Goal: Share content: Share content

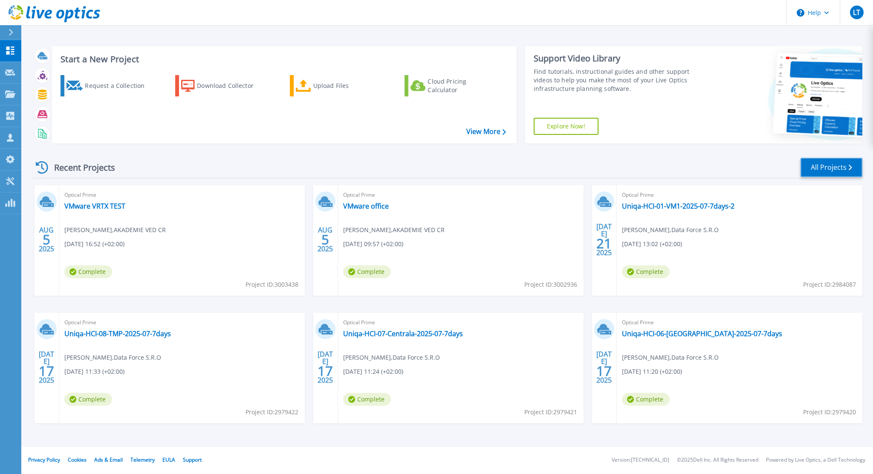
click at [819, 169] on link "All Projects" at bounding box center [832, 167] width 62 height 19
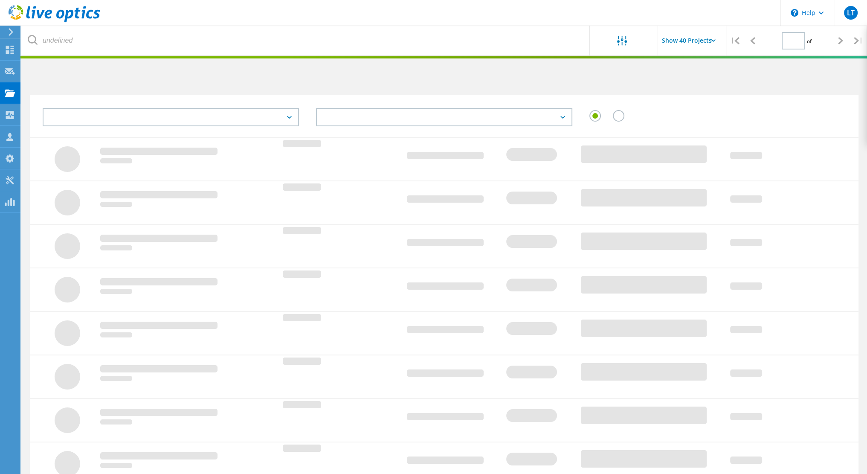
type input "1"
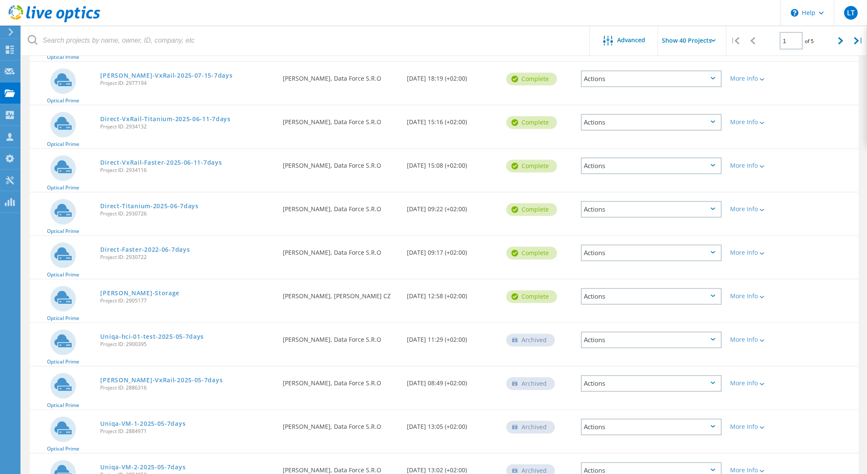
scroll to position [597, 0]
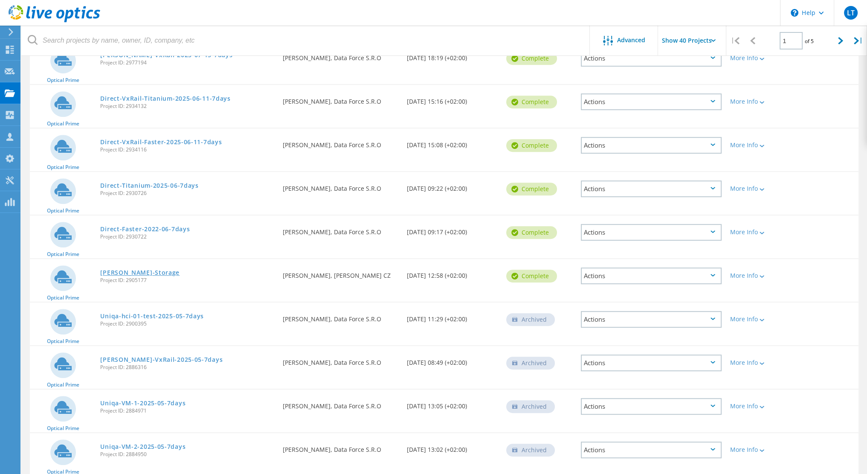
click at [130, 272] on link "[PERSON_NAME]-Storage" at bounding box center [139, 273] width 79 height 6
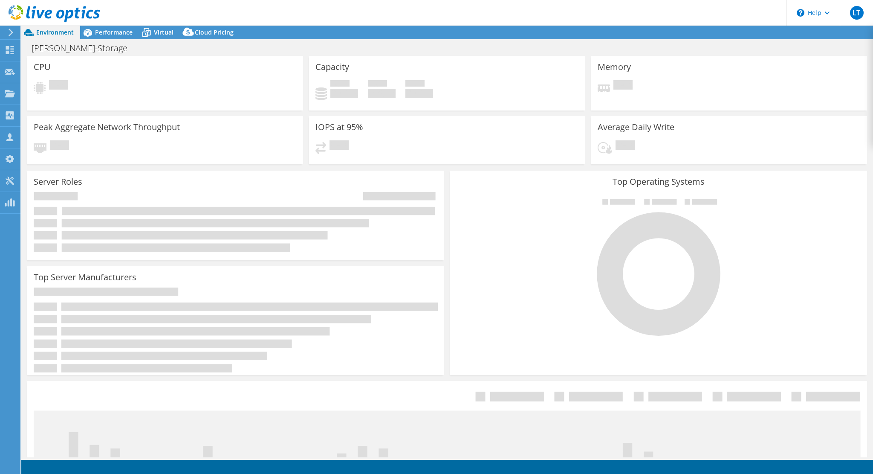
select select "USD"
select select "EUFrankfurt"
select select "EUR"
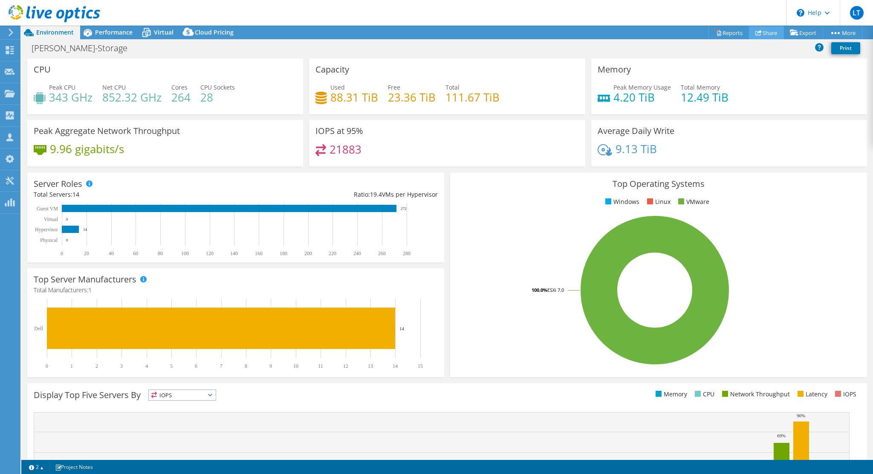
click at [764, 35] on link "Share" at bounding box center [766, 32] width 35 height 13
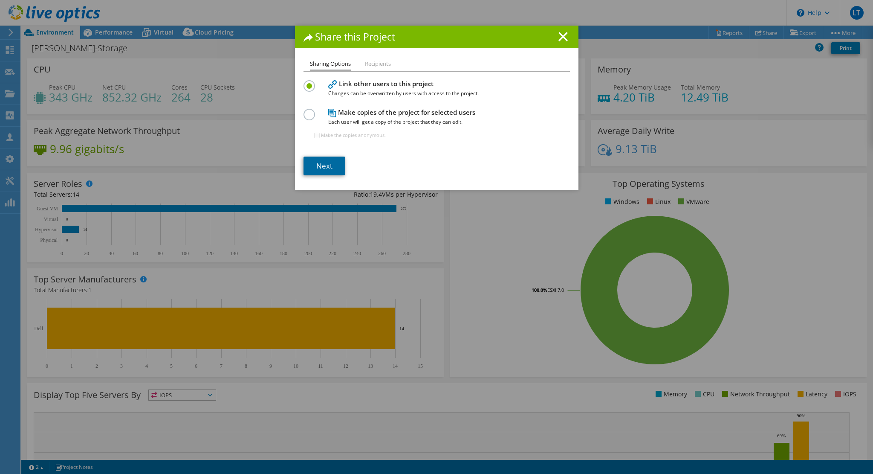
click at [326, 164] on link "Next" at bounding box center [325, 166] width 42 height 19
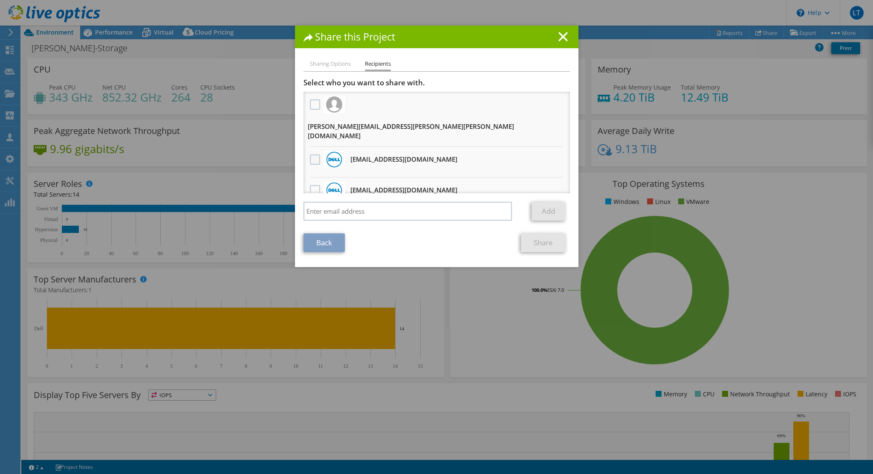
click at [310, 154] on label at bounding box center [316, 159] width 12 height 10
click at [0, 0] on input "checkbox" at bounding box center [0, 0] width 0 height 0
click at [539, 249] on link "Share" at bounding box center [543, 242] width 45 height 19
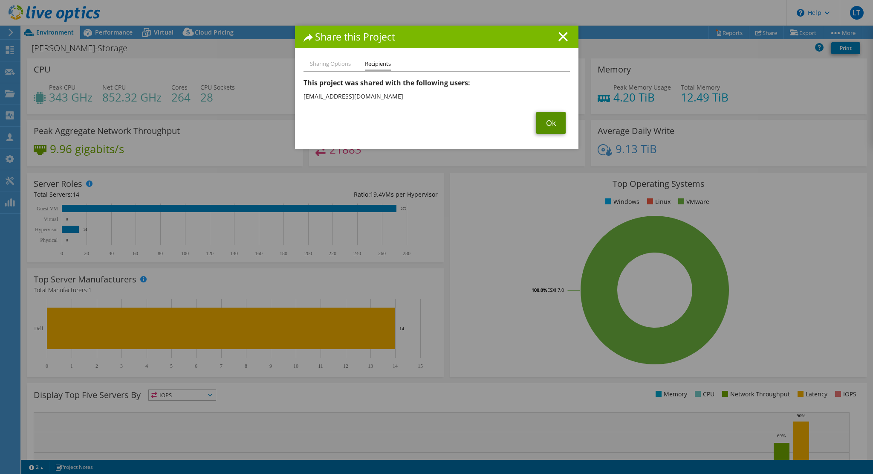
click at [555, 126] on link "Ok" at bounding box center [551, 123] width 29 height 22
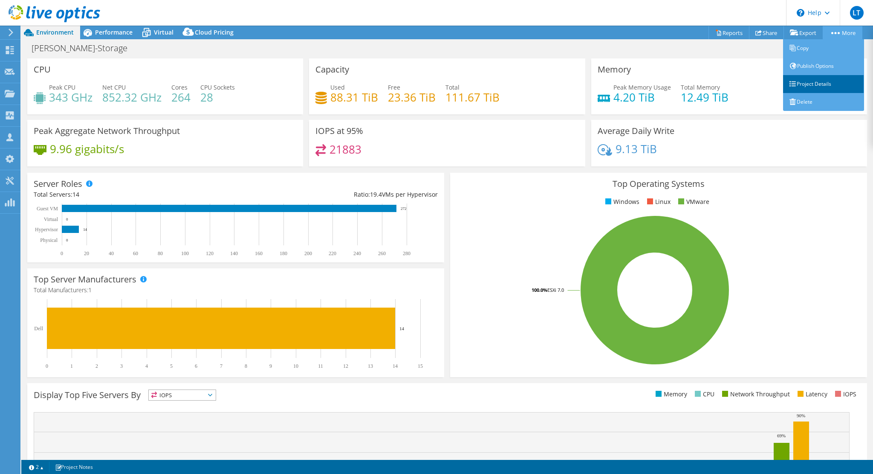
click at [806, 83] on link "Project Details" at bounding box center [823, 84] width 81 height 18
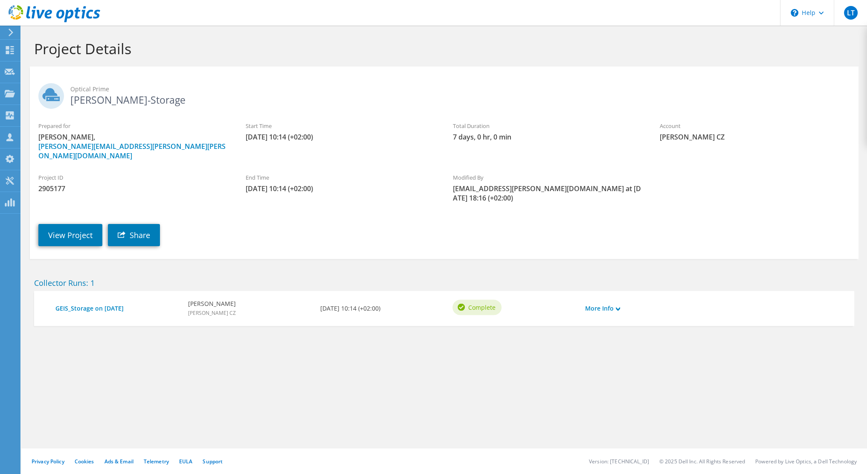
click at [50, 184] on span "2905177" at bounding box center [133, 188] width 190 height 9
click at [52, 184] on span "2905177" at bounding box center [133, 188] width 190 height 9
copy span "2905177"
click at [70, 224] on link "View Project" at bounding box center [70, 235] width 64 height 22
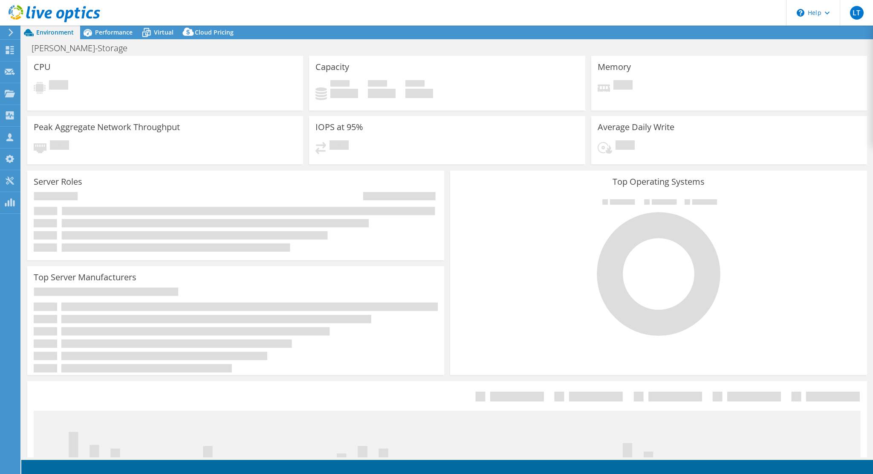
select select "EUFrankfurt"
select select "EUR"
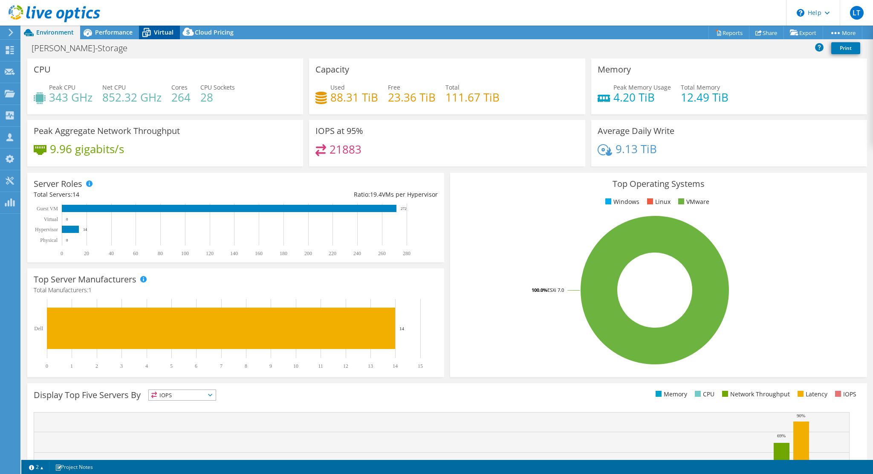
click at [155, 30] on span "Virtual" at bounding box center [164, 32] width 20 height 8
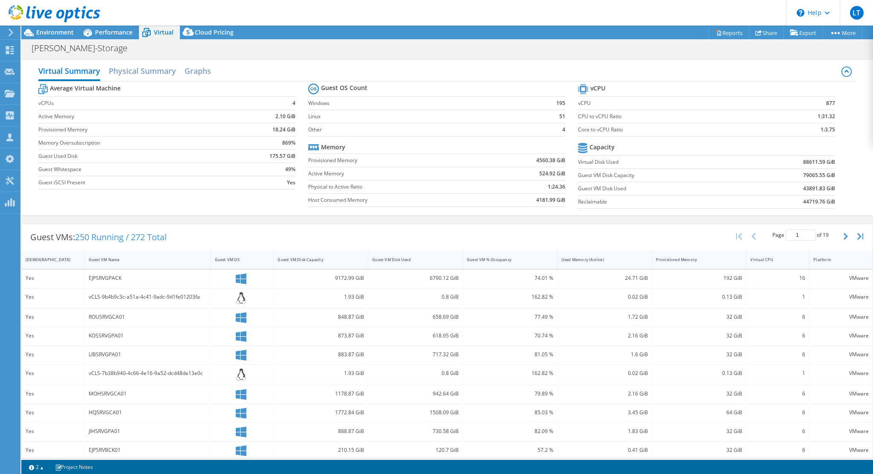
click at [517, 327] on div "70.74 %" at bounding box center [510, 336] width 95 height 18
click at [244, 257] on div "Guest VM OS" at bounding box center [237, 260] width 45 height 6
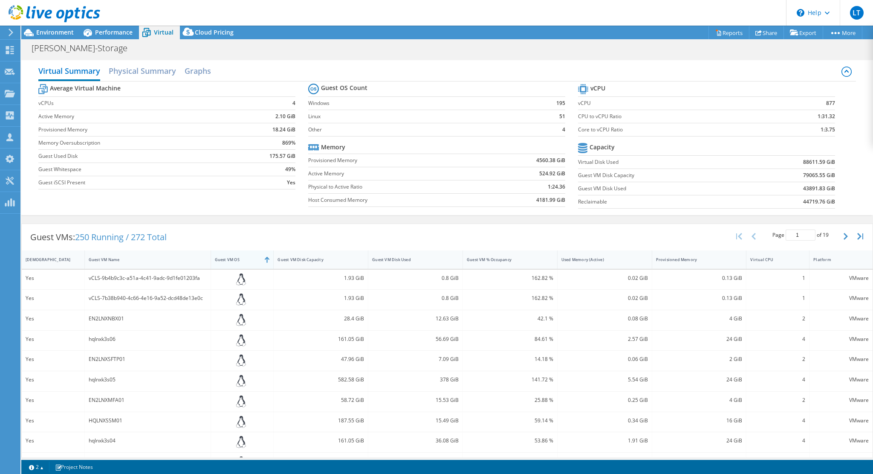
click at [244, 257] on div "Guest VM OS" at bounding box center [237, 260] width 45 height 6
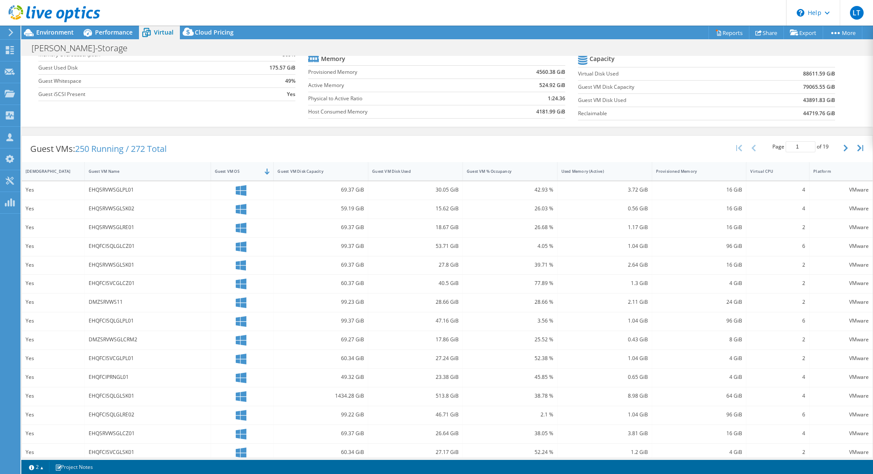
scroll to position [95, 0]
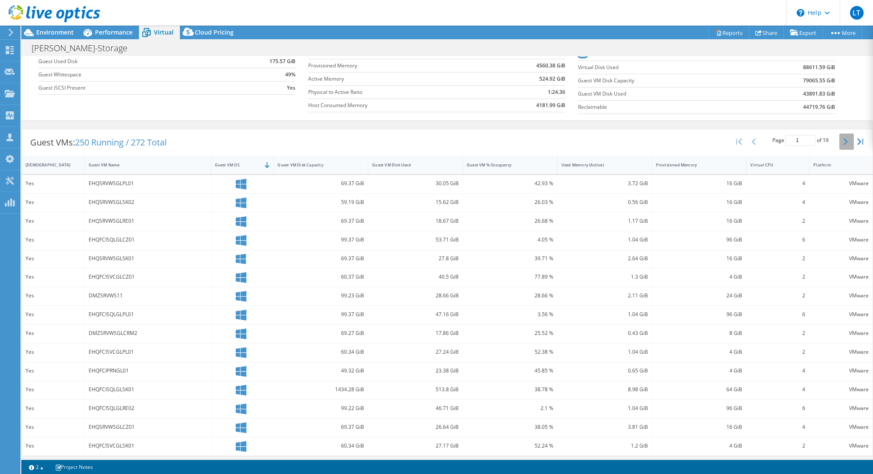
click at [842, 139] on button "button" at bounding box center [847, 141] width 15 height 16
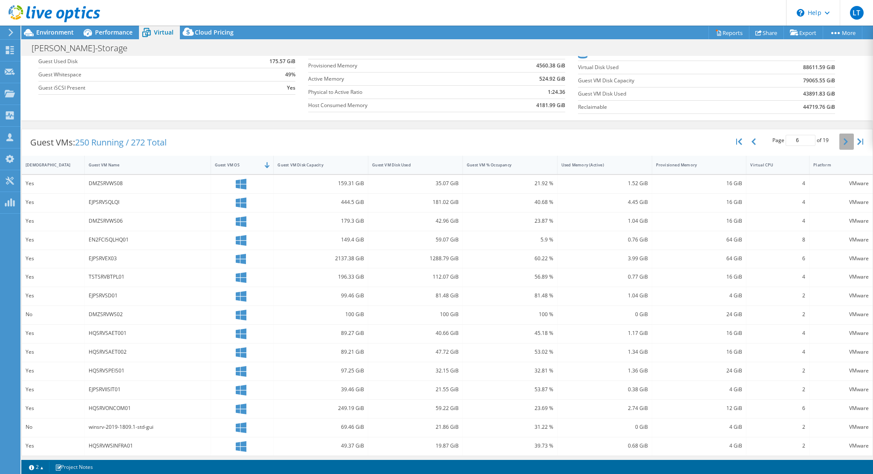
click at [842, 139] on button "button" at bounding box center [847, 141] width 15 height 16
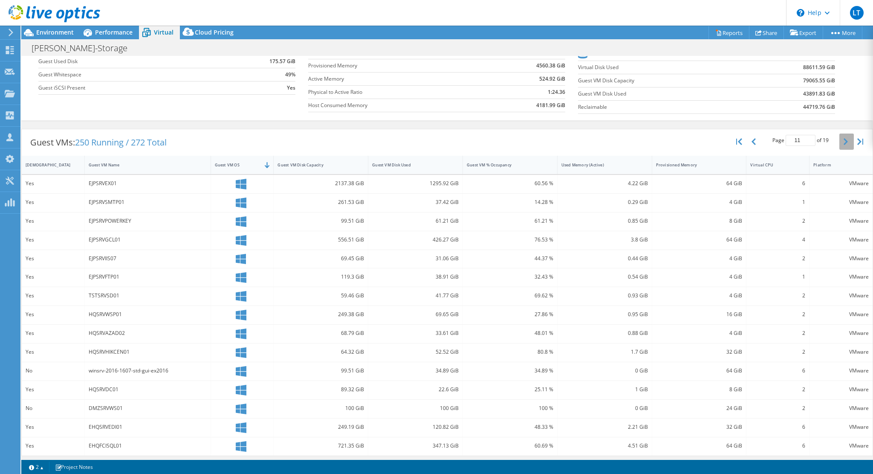
click at [842, 139] on button "button" at bounding box center [847, 141] width 15 height 16
type input "15"
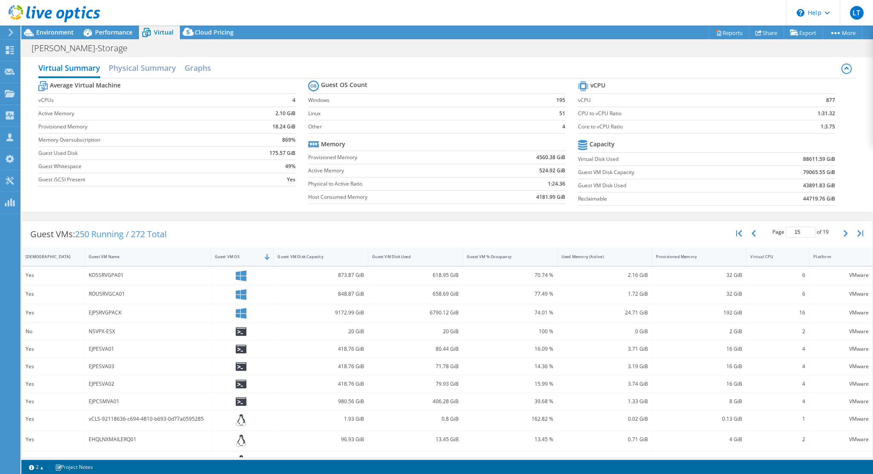
scroll to position [0, 0]
